Goal: Information Seeking & Learning: Check status

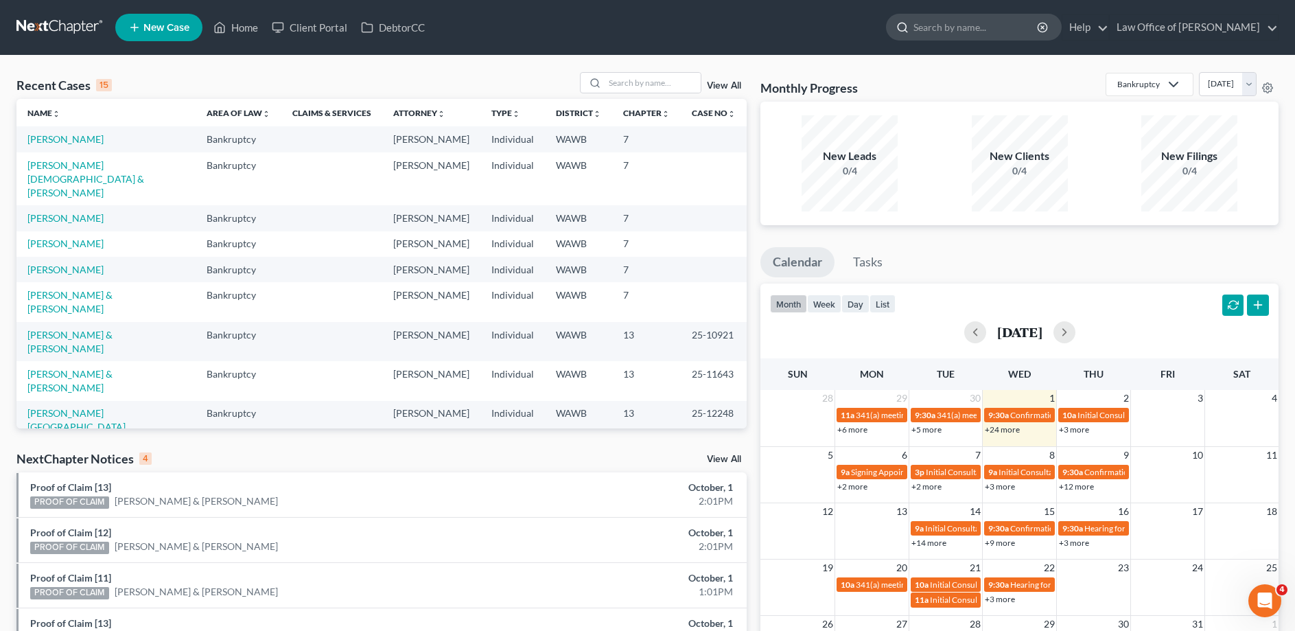
click at [981, 27] on input "search" at bounding box center [977, 26] width 126 height 25
type input "[PERSON_NAME]"
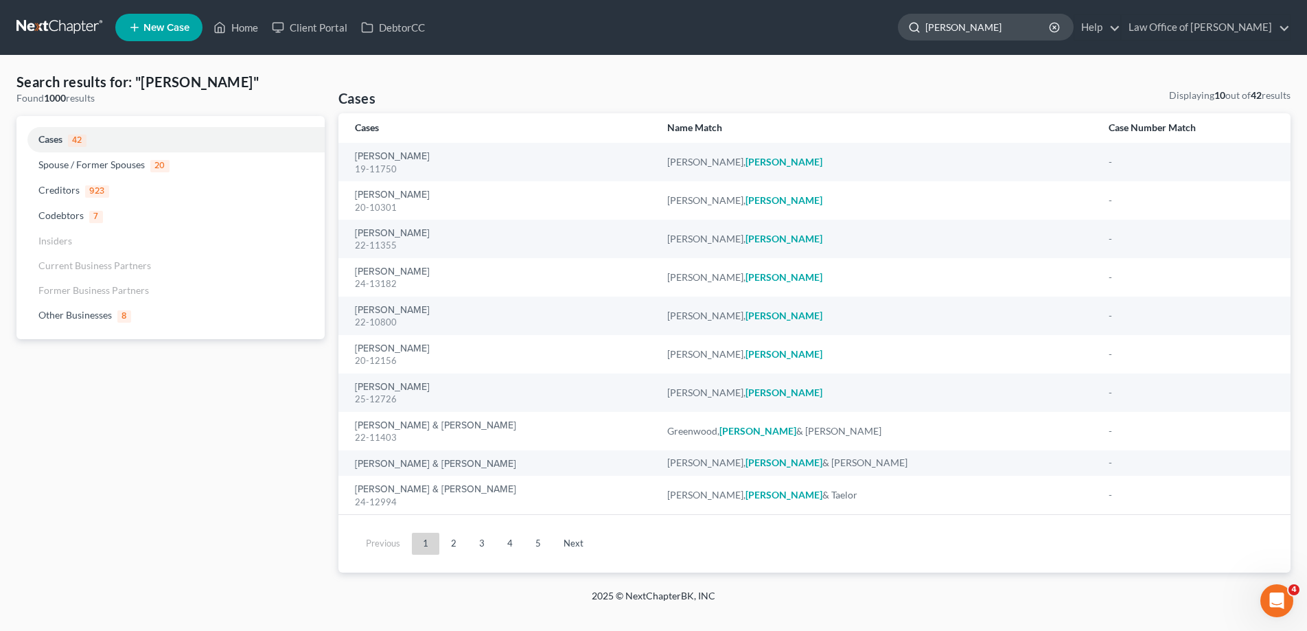
click at [973, 23] on input "[PERSON_NAME]" at bounding box center [988, 26] width 126 height 25
click at [974, 23] on input "[PERSON_NAME]" at bounding box center [988, 26] width 126 height 25
type input "[PERSON_NAME]"
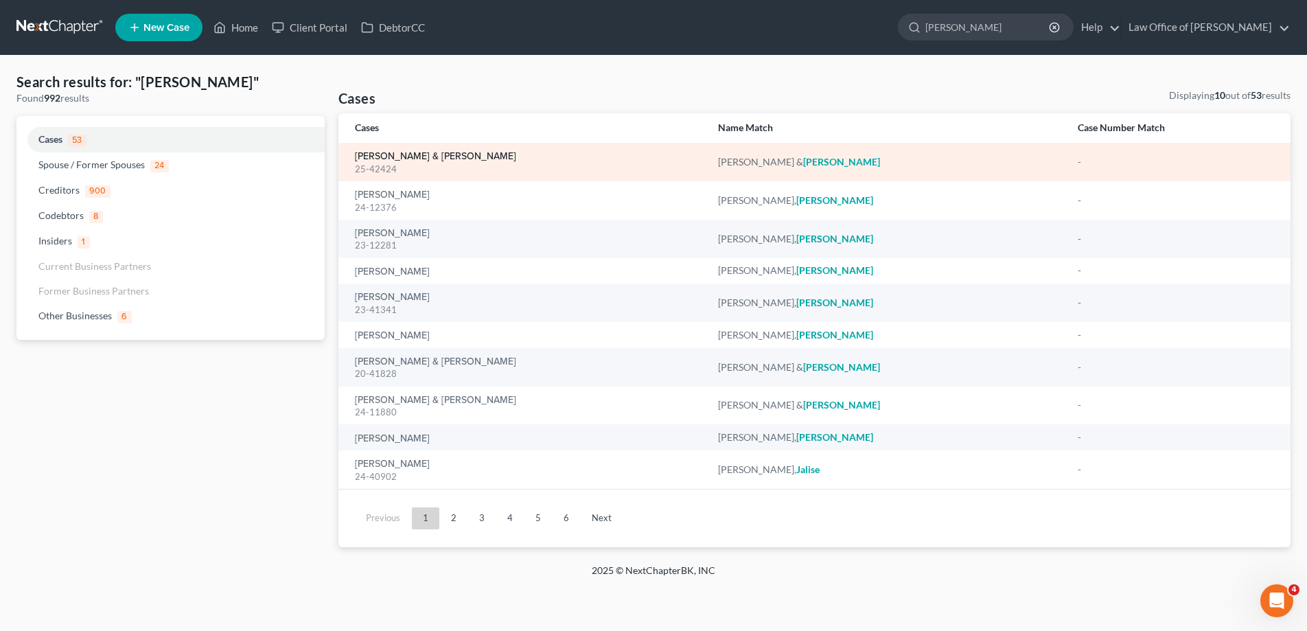
click at [419, 158] on link "[PERSON_NAME] & [PERSON_NAME]" at bounding box center [435, 157] width 161 height 10
select select "6"
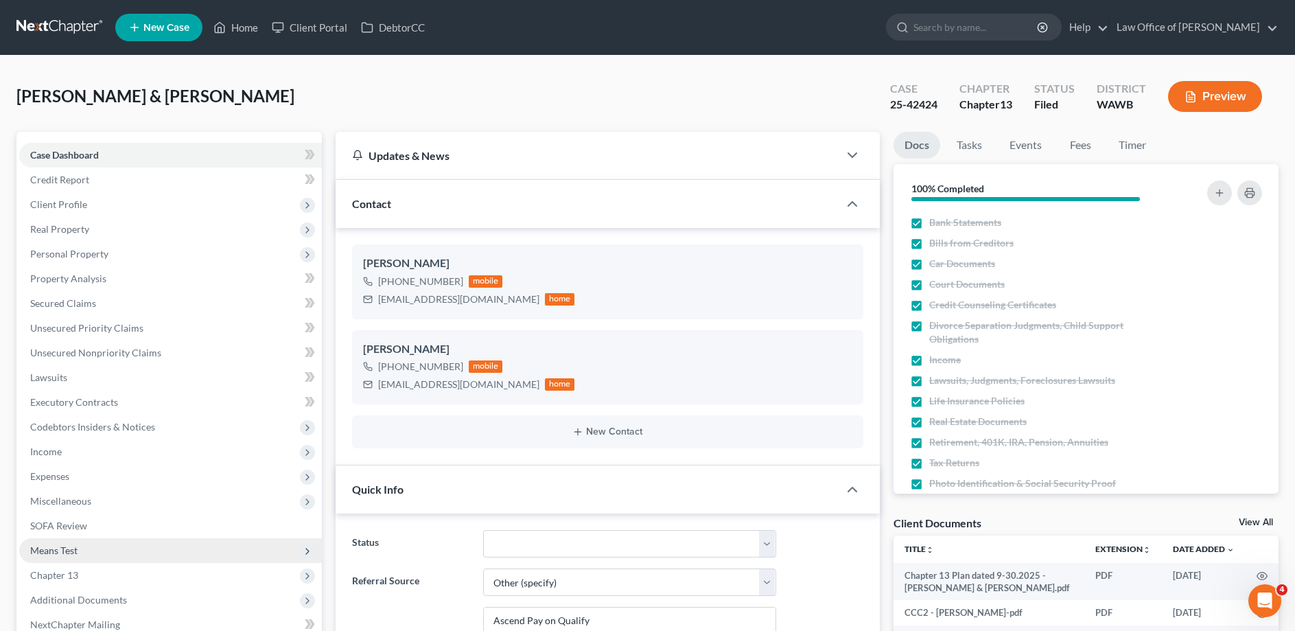
scroll to position [280, 0]
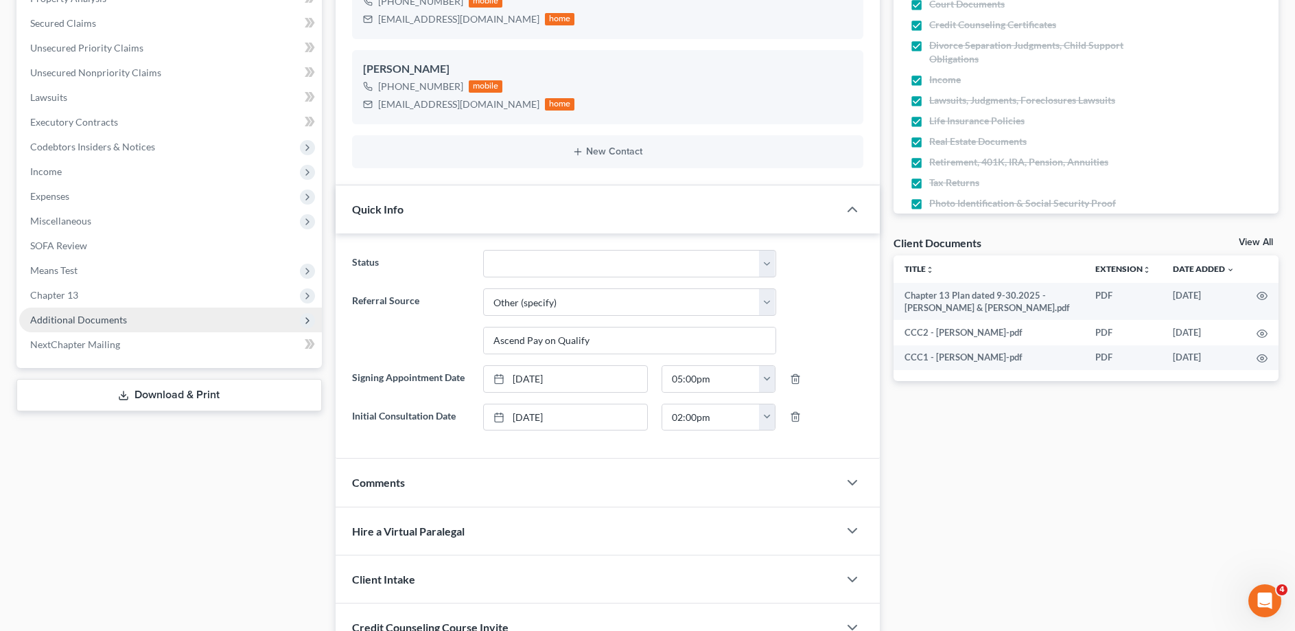
click at [107, 321] on span "Additional Documents" at bounding box center [78, 320] width 97 height 12
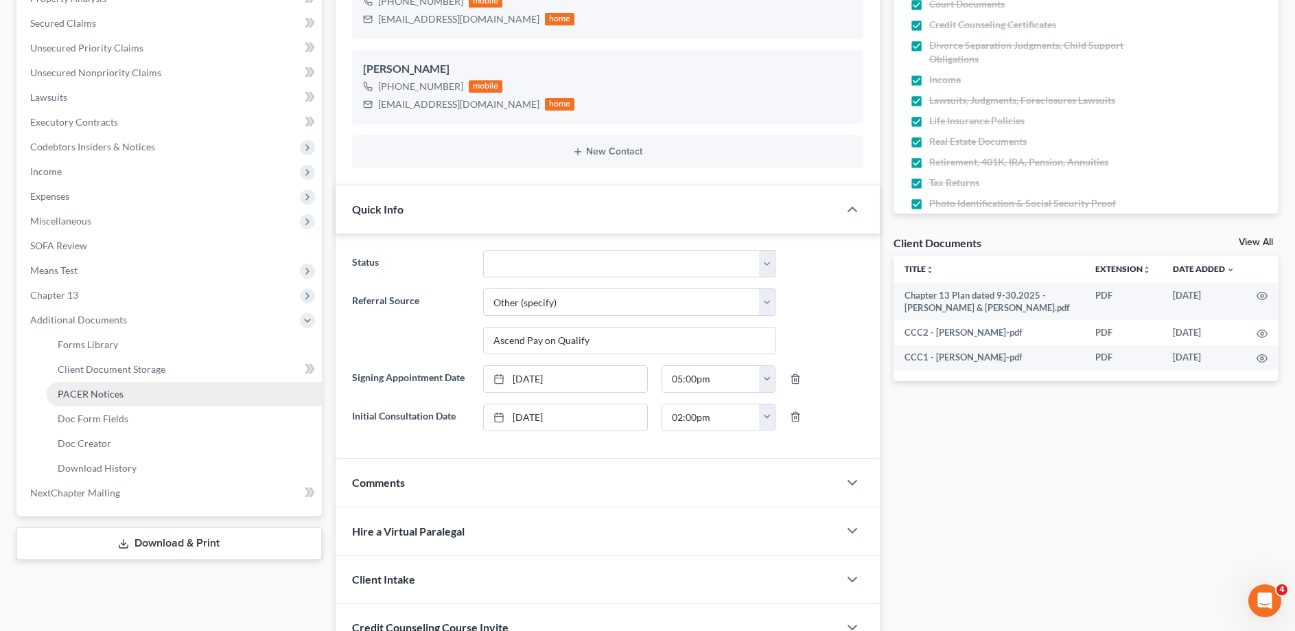
click at [102, 393] on span "PACER Notices" at bounding box center [91, 394] width 66 height 12
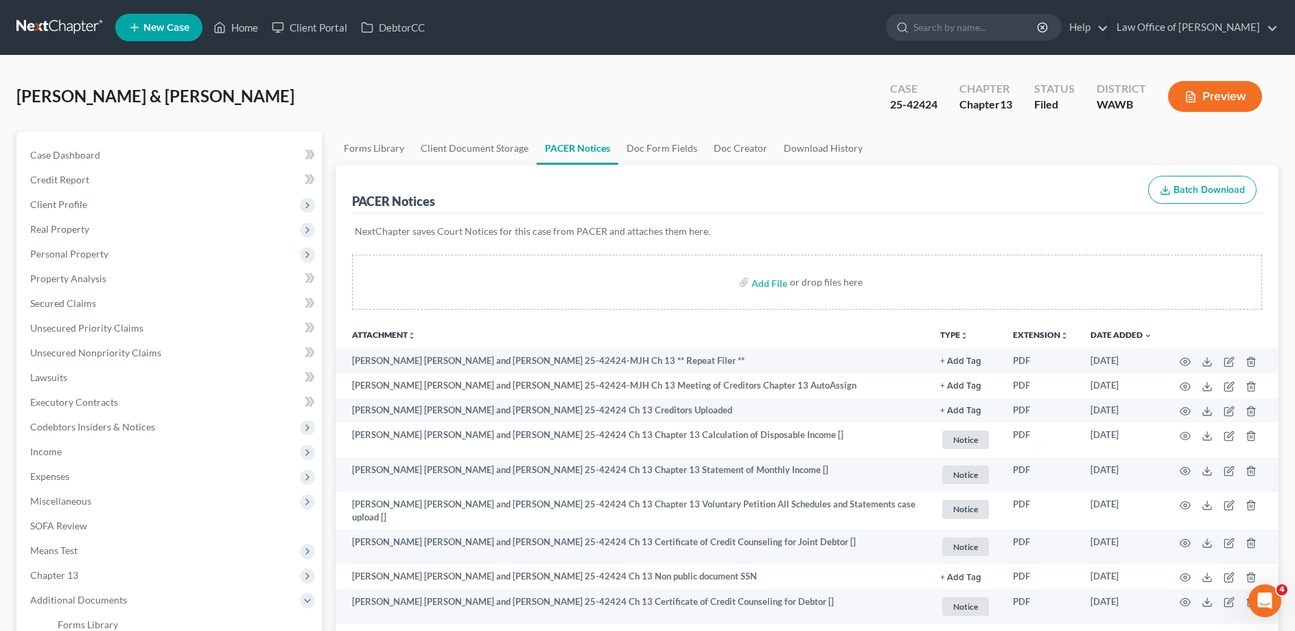
scroll to position [70, 0]
